Goal: Answer question/provide support

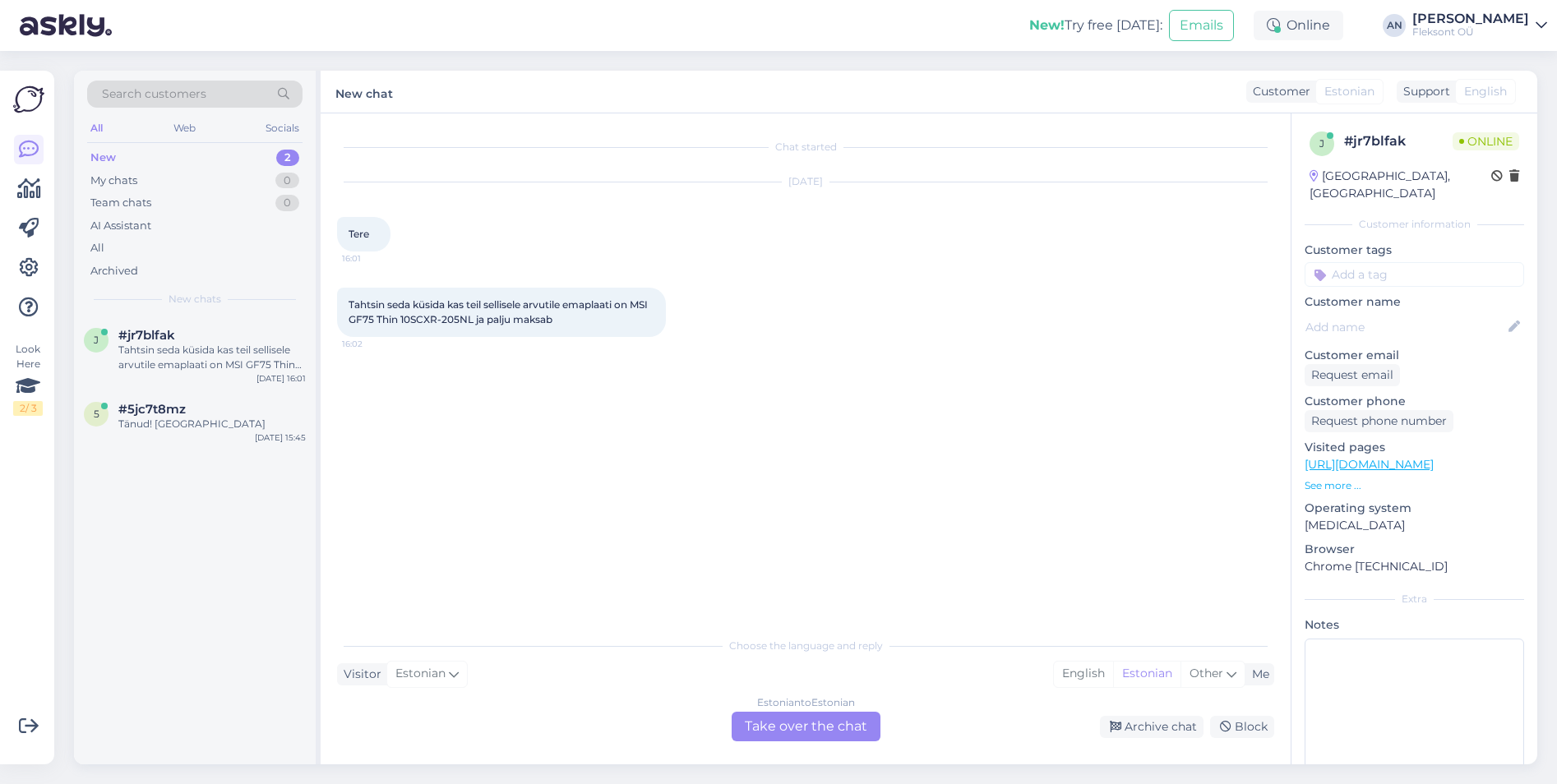
click at [797, 712] on div "Estonian to Estonian Take over the chat" at bounding box center [806, 726] width 149 height 30
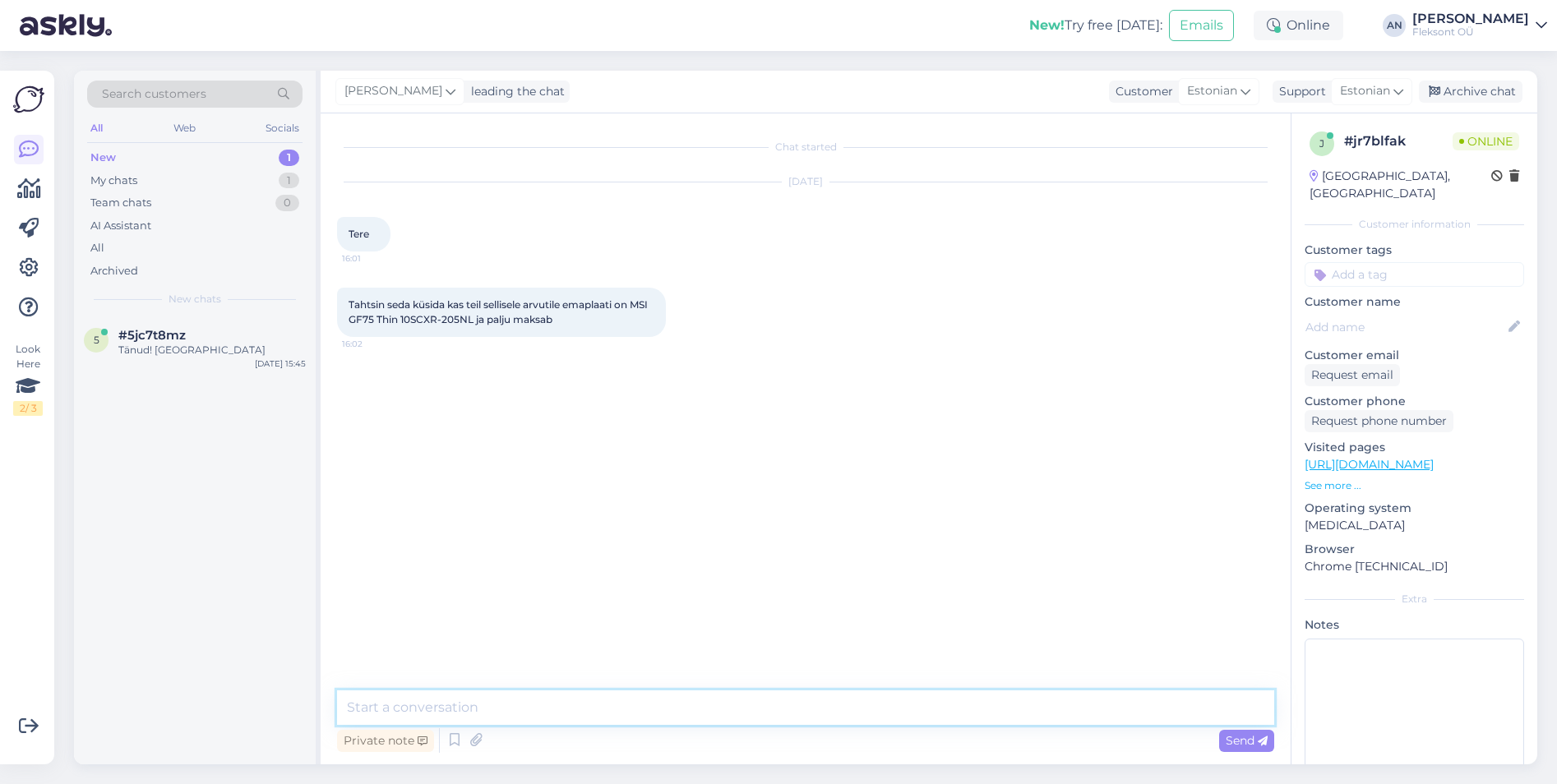
click at [725, 699] on textarea at bounding box center [805, 707] width 937 height 34
drag, startPoint x: 598, startPoint y: 710, endPoint x: 384, endPoint y: 712, distance: 214.0
click at [384, 712] on textarea "Tere. Varuosi soovitan küsida" at bounding box center [805, 707] width 937 height 34
type textarea "Tere. Varuosi meil pakkuda pole."
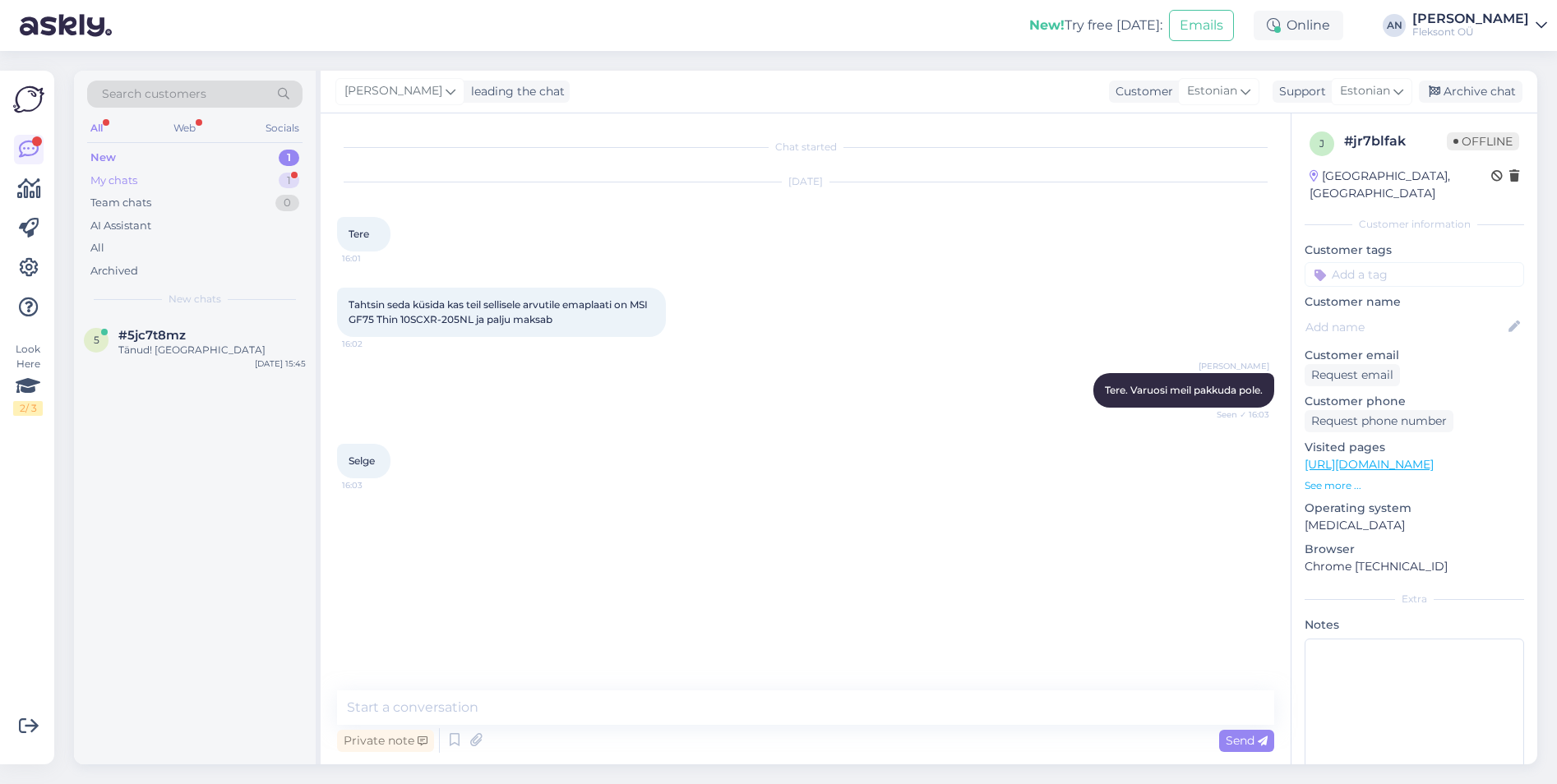
click at [110, 169] on div "My chats 1" at bounding box center [195, 180] width 216 height 23
click at [133, 330] on span "#jr7blfak" at bounding box center [146, 335] width 57 height 15
click at [1066, 432] on div "Selge 16:03" at bounding box center [805, 461] width 937 height 71
click at [1457, 97] on div "Archive chat" at bounding box center [1472, 92] width 104 height 22
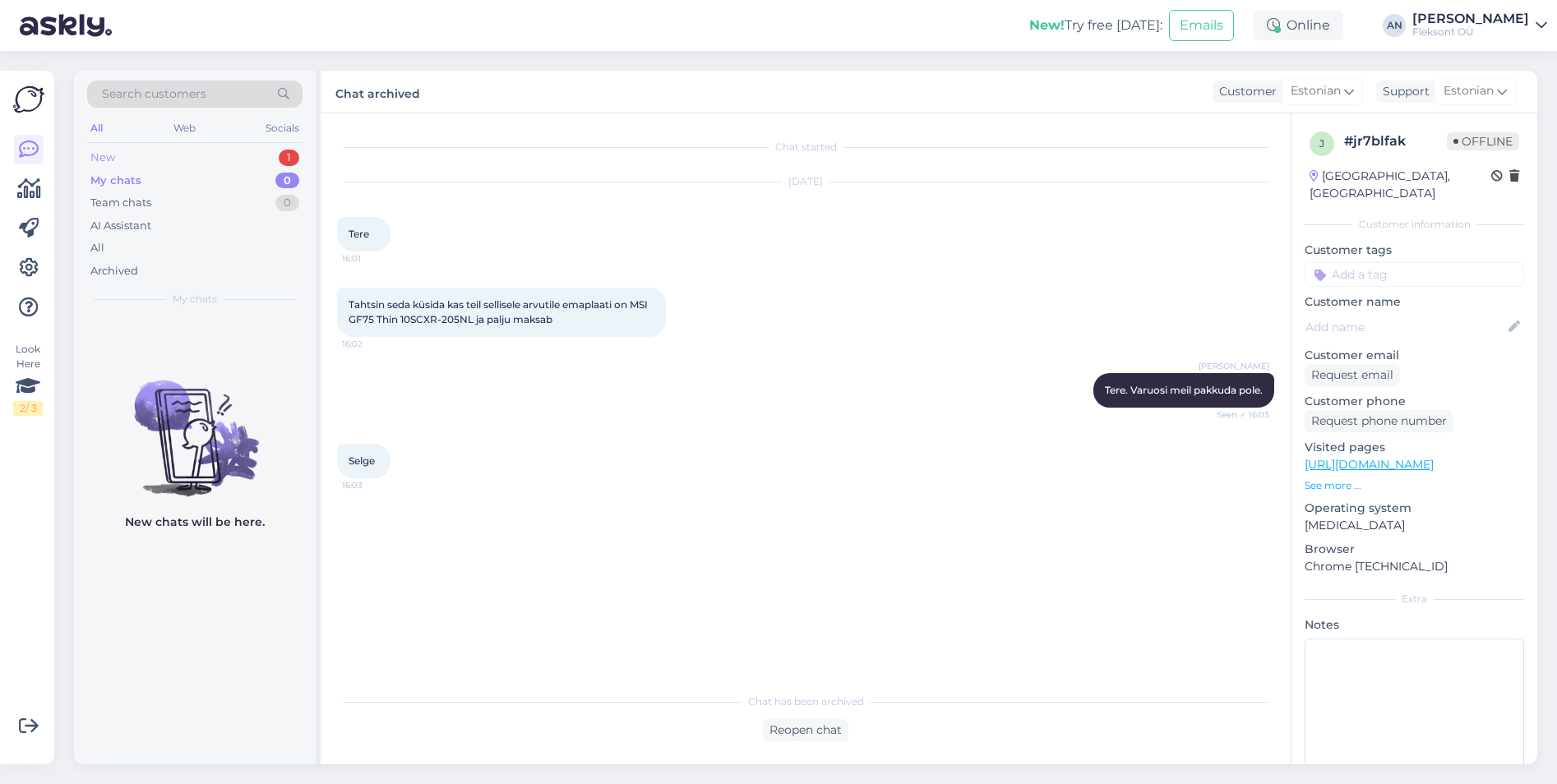
click at [168, 160] on div "New 1" at bounding box center [195, 158] width 216 height 23
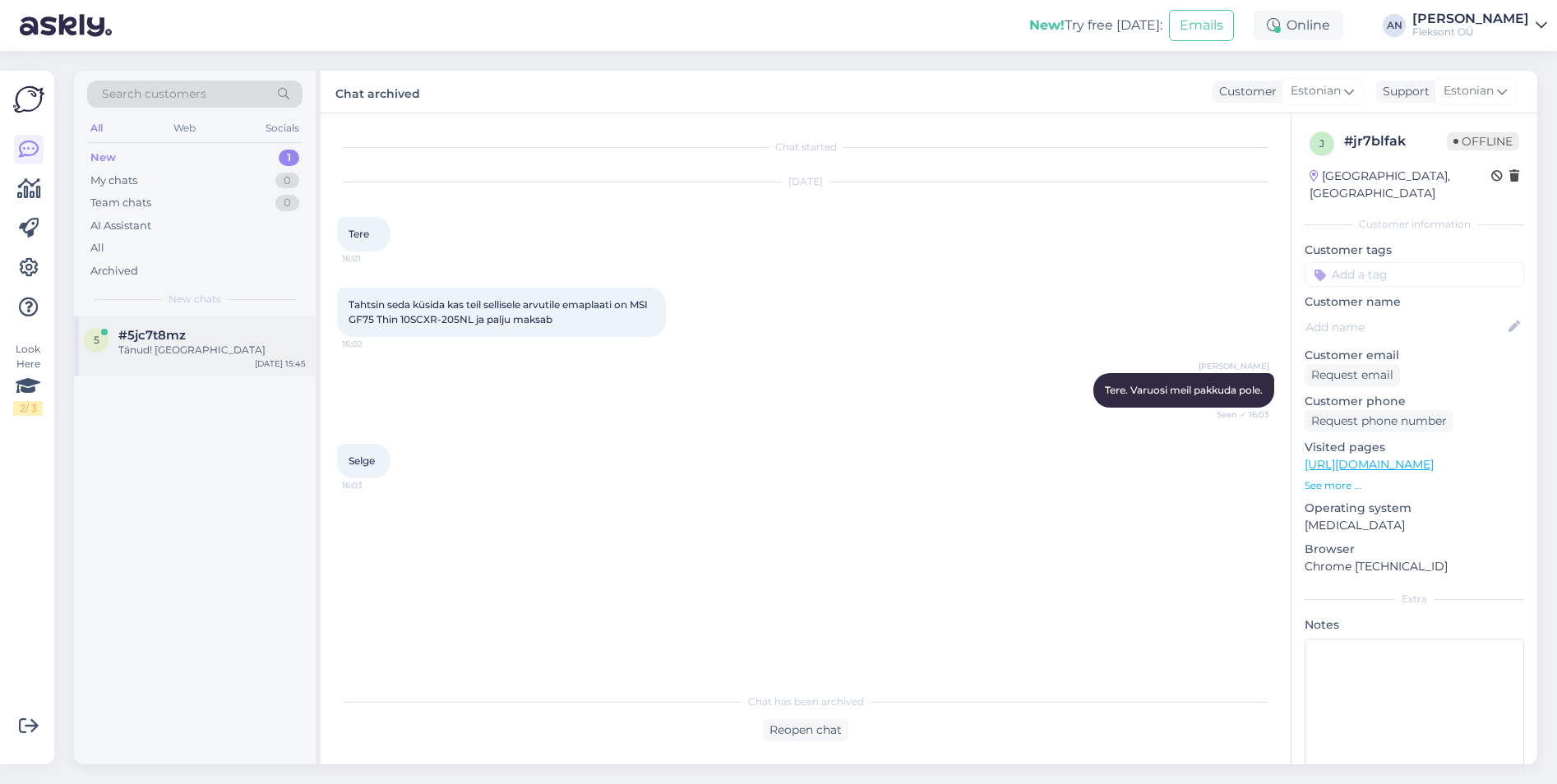
click at [154, 358] on div "5 #5jc7t8mz Tänud! Ootan [DATE] 15:45" at bounding box center [195, 346] width 242 height 59
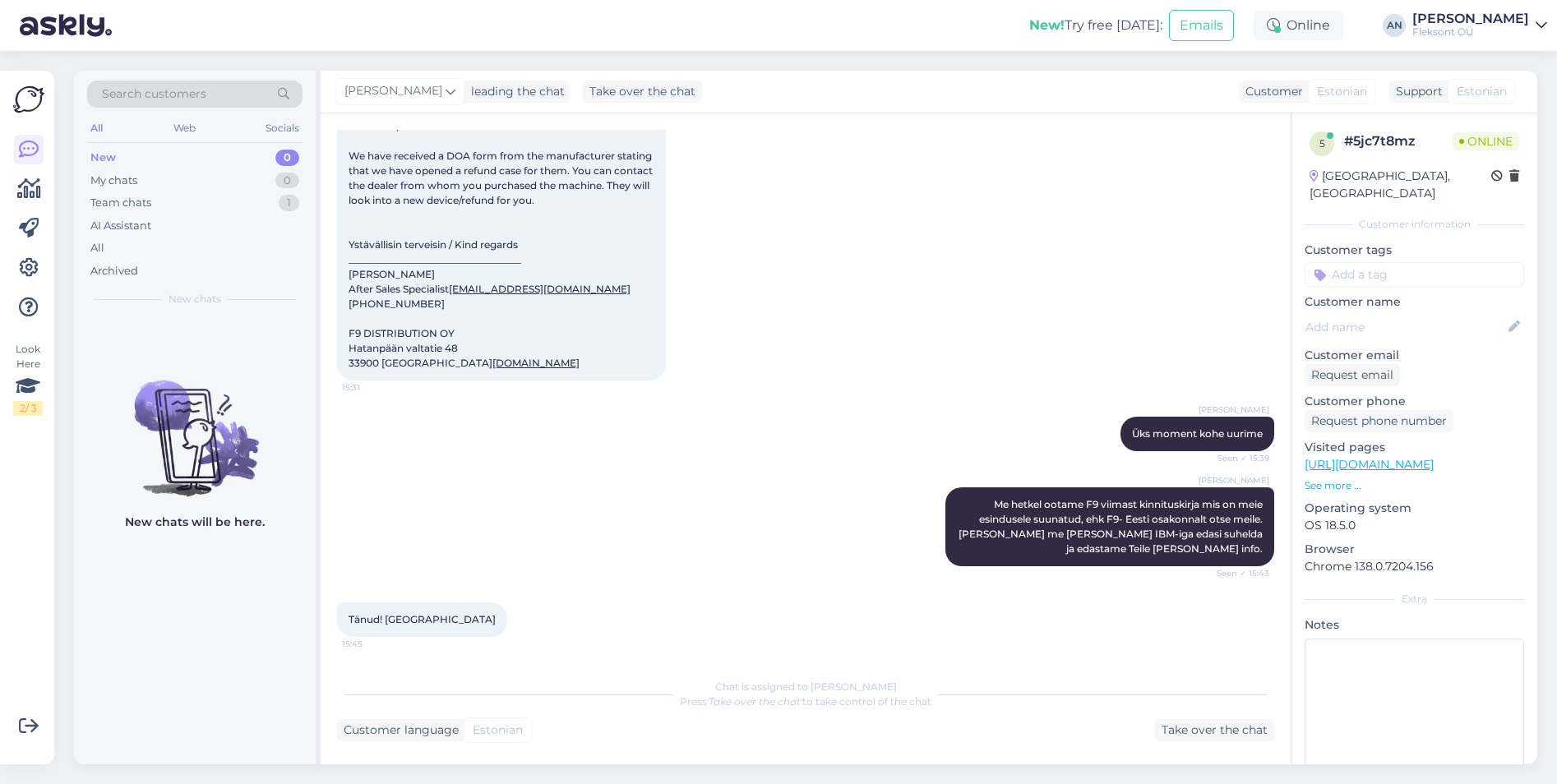
scroll to position [915, 0]
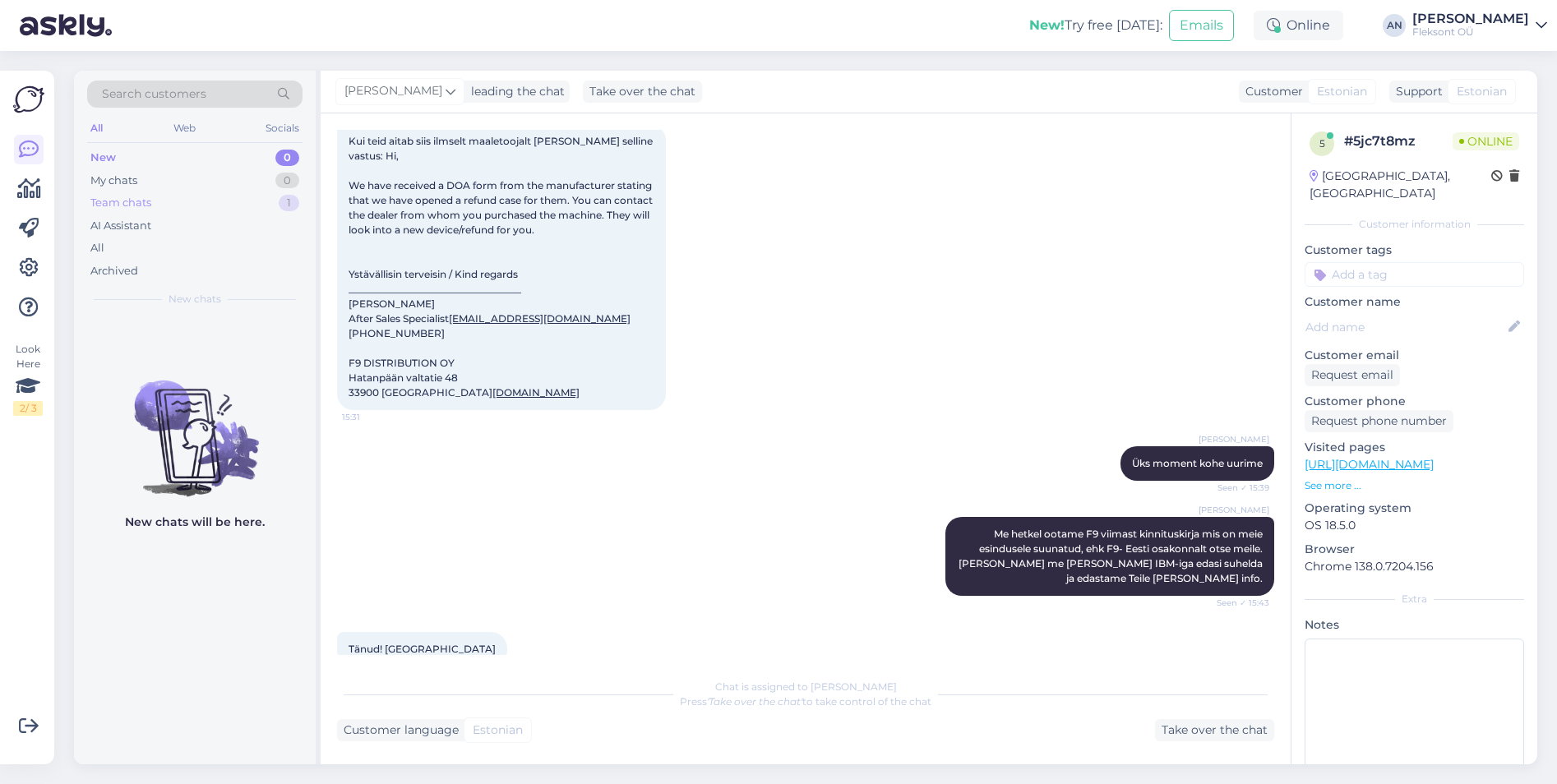
click at [111, 203] on div "Team chats" at bounding box center [120, 203] width 60 height 17
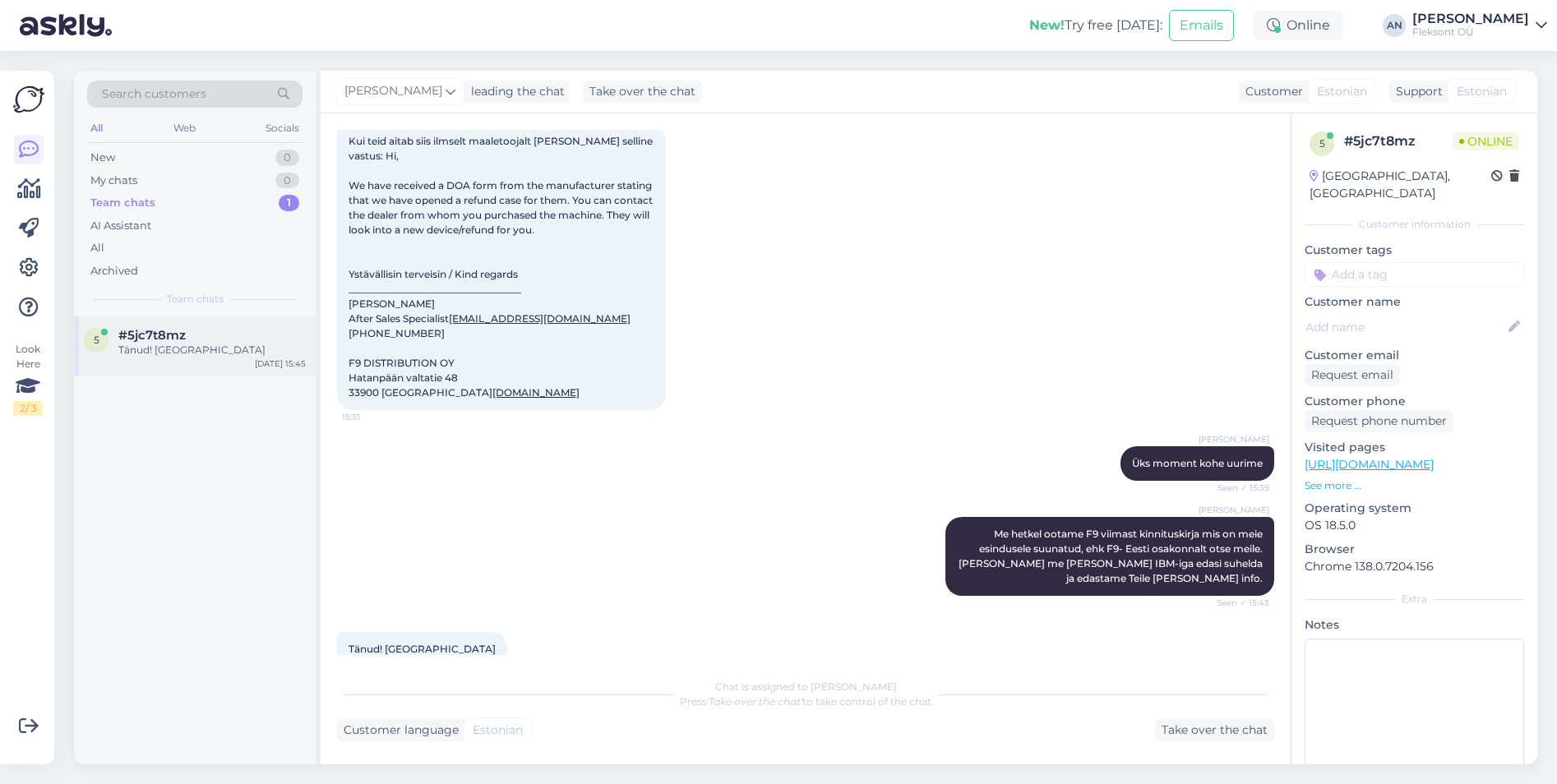
click at [119, 354] on div "Tänud! [GEOGRAPHIC_DATA]" at bounding box center [212, 350] width 188 height 15
click at [769, 445] on div "[PERSON_NAME] Üks moment kohe uurime Seen ✓ 15:39" at bounding box center [805, 464] width 937 height 71
click at [26, 187] on icon at bounding box center [30, 189] width 24 height 20
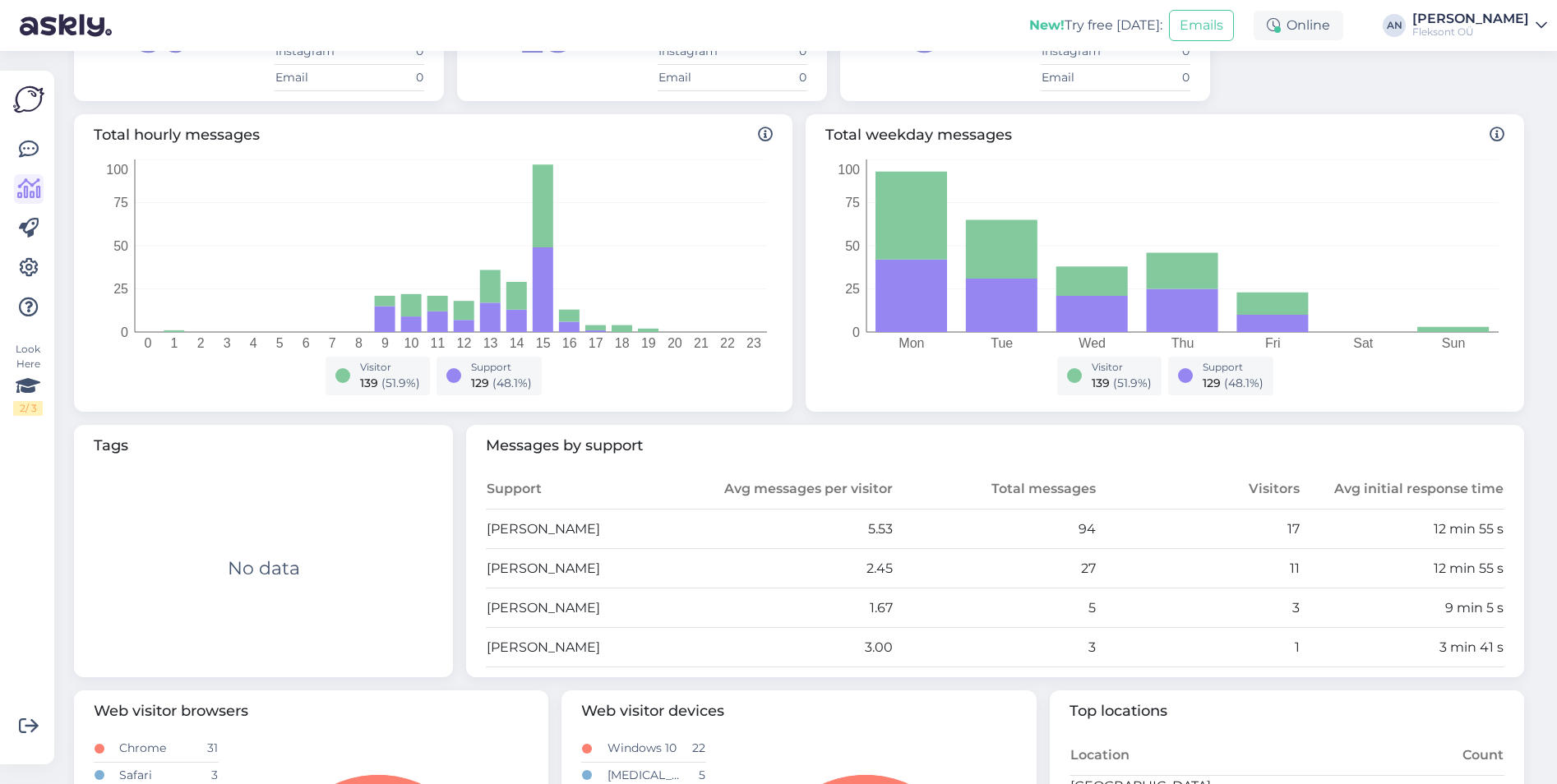
scroll to position [214, 0]
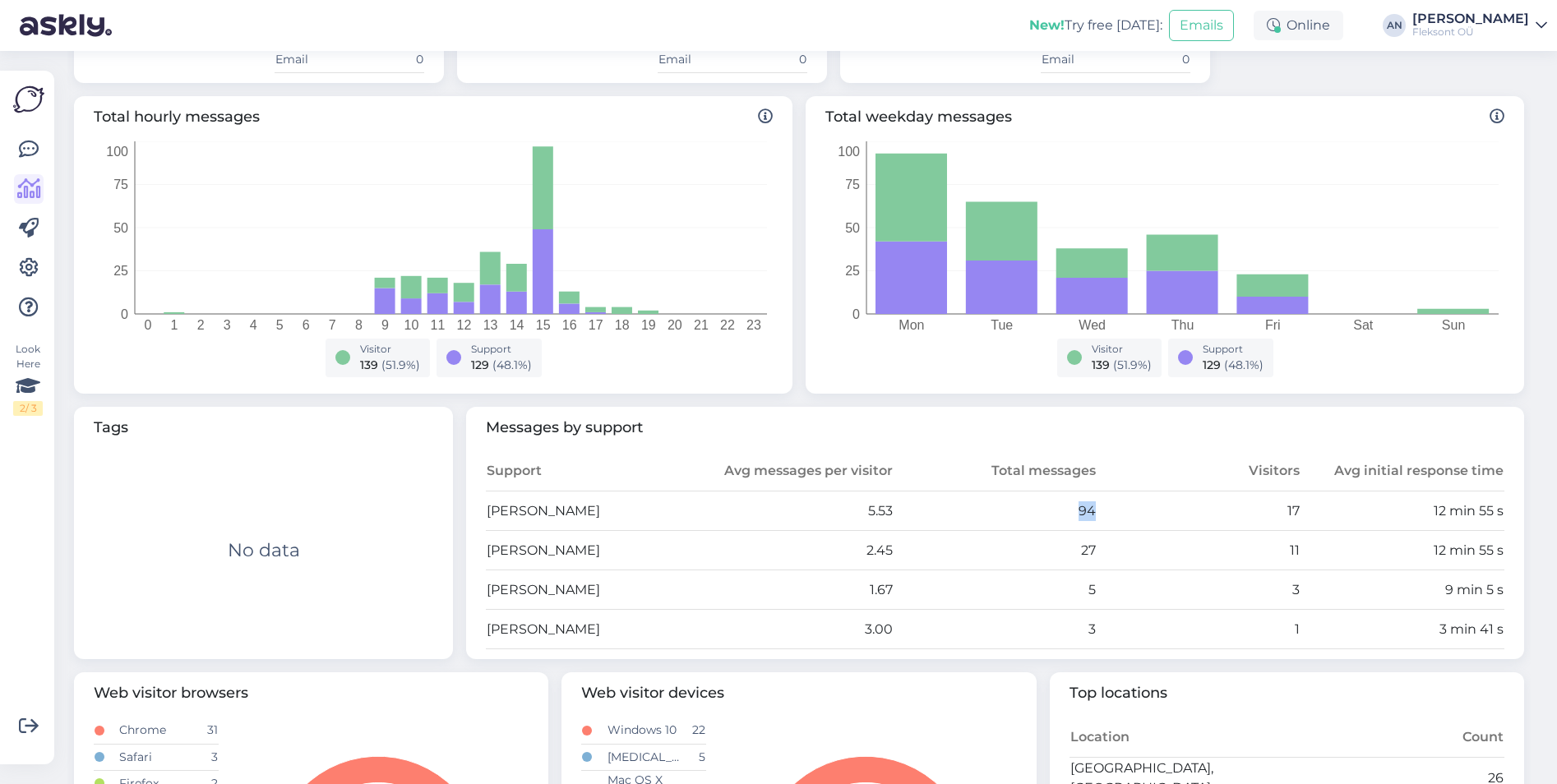
drag, startPoint x: 1025, startPoint y: 504, endPoint x: 1129, endPoint y: 495, distance: 104.4
click at [1129, 495] on tr "[PERSON_NAME] 5.53 94 17 12 min 55 s" at bounding box center [995, 511] width 1019 height 39
drag, startPoint x: 1129, startPoint y: 495, endPoint x: 1136, endPoint y: 516, distance: 22.1
click at [1136, 516] on td "17" at bounding box center [1199, 511] width 204 height 39
click at [1097, 541] on td "11" at bounding box center [1199, 551] width 204 height 39
